Goal: Navigation & Orientation: Find specific page/section

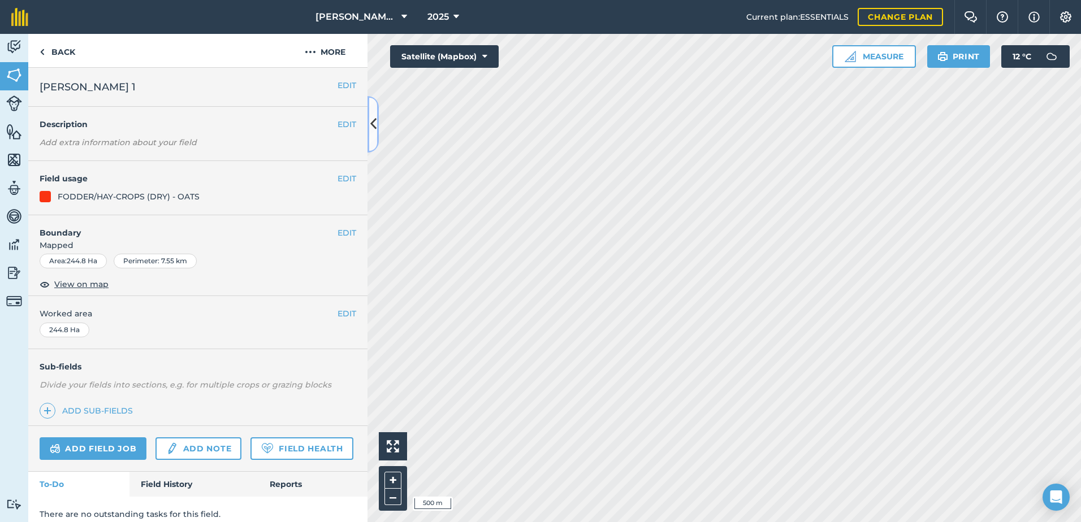
click at [373, 122] on icon at bounding box center [373, 124] width 6 height 20
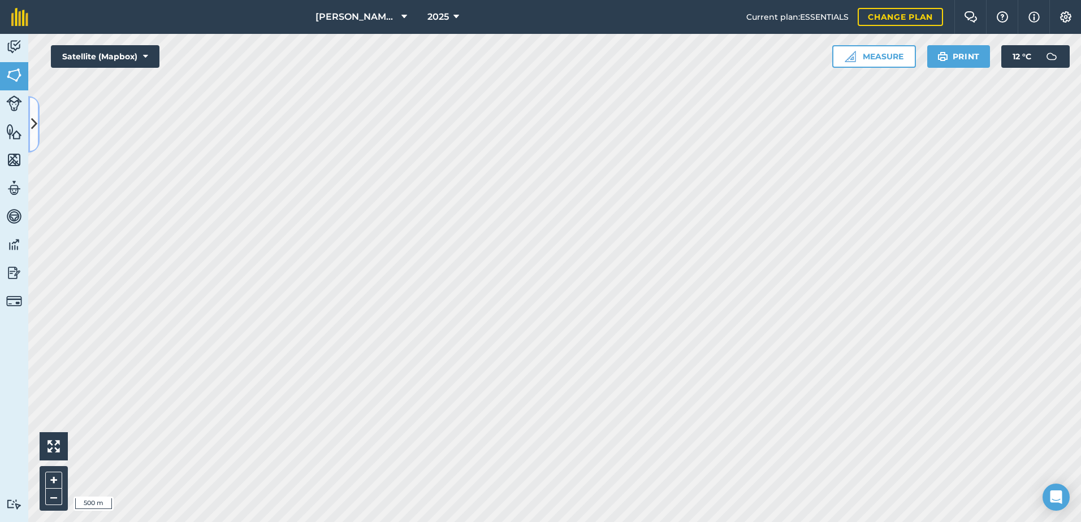
click at [28, 96] on button at bounding box center [33, 124] width 11 height 57
